Goal: Find contact information: Find contact information

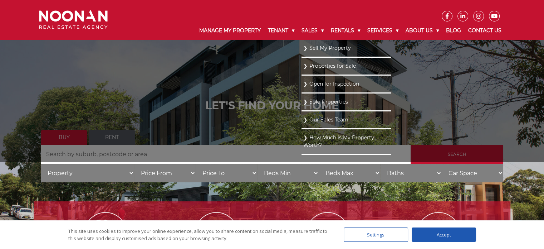
click at [330, 119] on link "Our Sales Team" at bounding box center [346, 120] width 86 height 10
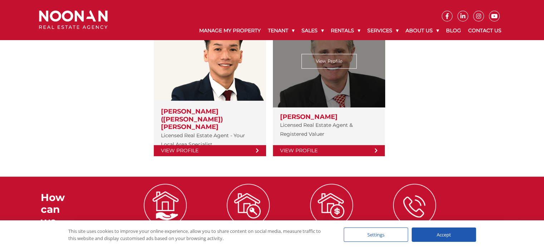
scroll to position [78, 0]
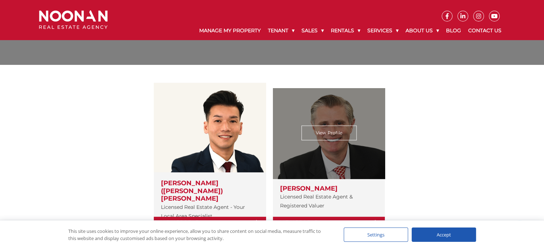
click at [326, 127] on link "View Profile" at bounding box center [328, 132] width 55 height 15
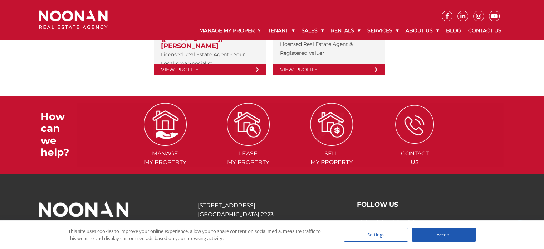
scroll to position [257, 0]
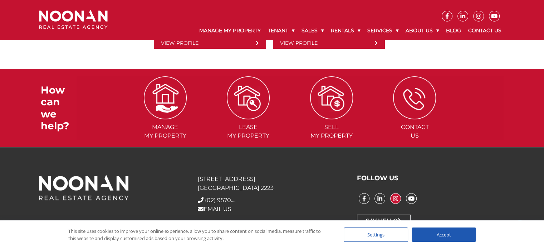
click at [398, 195] on icon at bounding box center [396, 198] width 10 height 6
click at [361, 195] on icon at bounding box center [364, 198] width 10 height 6
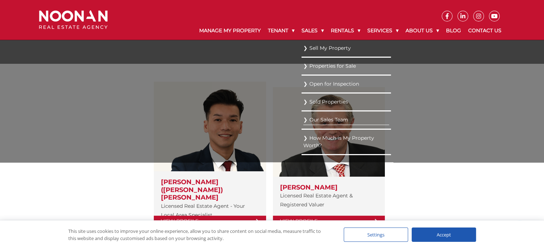
scroll to position [0, 0]
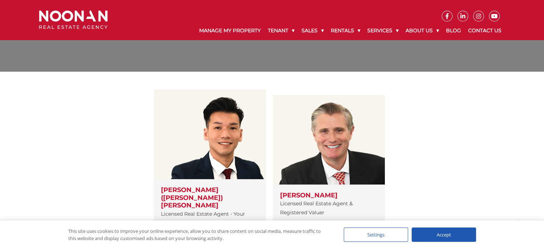
click at [492, 198] on div "View Profile Simon (Xin Rong) Cai Licensed Real Estate Agent - Your Local Area …" at bounding box center [272, 162] width 477 height 147
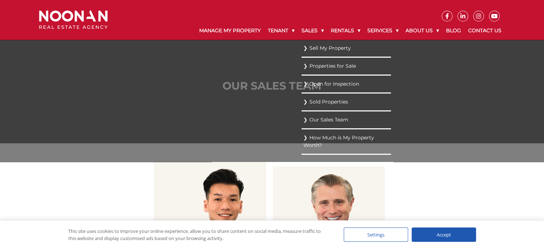
click at [317, 120] on link "Our Sales Team" at bounding box center [346, 120] width 86 height 10
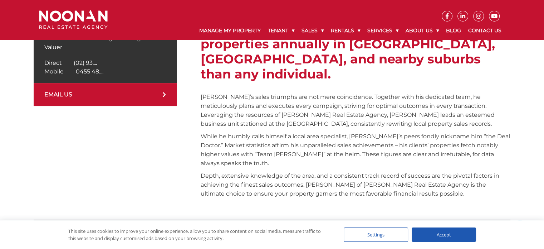
scroll to position [143, 0]
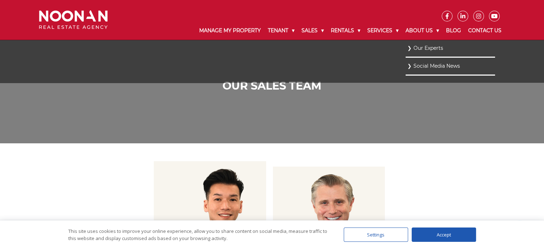
click at [426, 50] on link "Our Experts" at bounding box center [450, 48] width 86 height 10
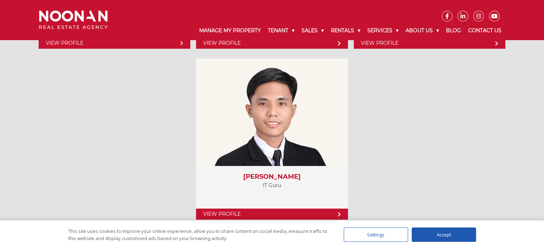
scroll to position [3219, 0]
